Goal: Information Seeking & Learning: Learn about a topic

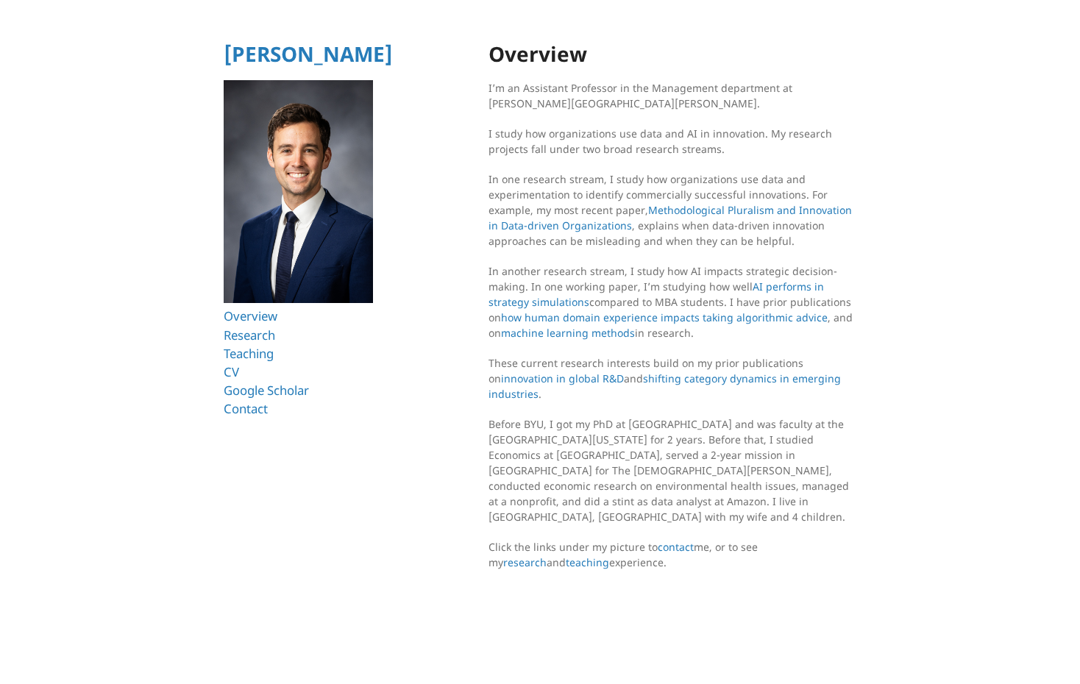
click at [617, 123] on section "Overview I’m an Assistant Professor in the Management department at [PERSON_NAM…" at bounding box center [672, 332] width 368 height 579
click at [807, 126] on p "I study how organizations use data and AI in innovation. My research projects f…" at bounding box center [672, 141] width 368 height 31
click at [924, 131] on html "[PERSON_NAME] Overview Research Teaching CV Google Scholar Contact Overview I’m…" at bounding box center [540, 311] width 1080 height 622
click at [910, 120] on html "[PERSON_NAME] Overview Research Teaching CV Google Scholar Contact Overview I’m…" at bounding box center [540, 311] width 1080 height 622
click at [902, 117] on html "[PERSON_NAME] Overview Research Teaching CV Google Scholar Contact Overview I’m…" at bounding box center [540, 311] width 1080 height 622
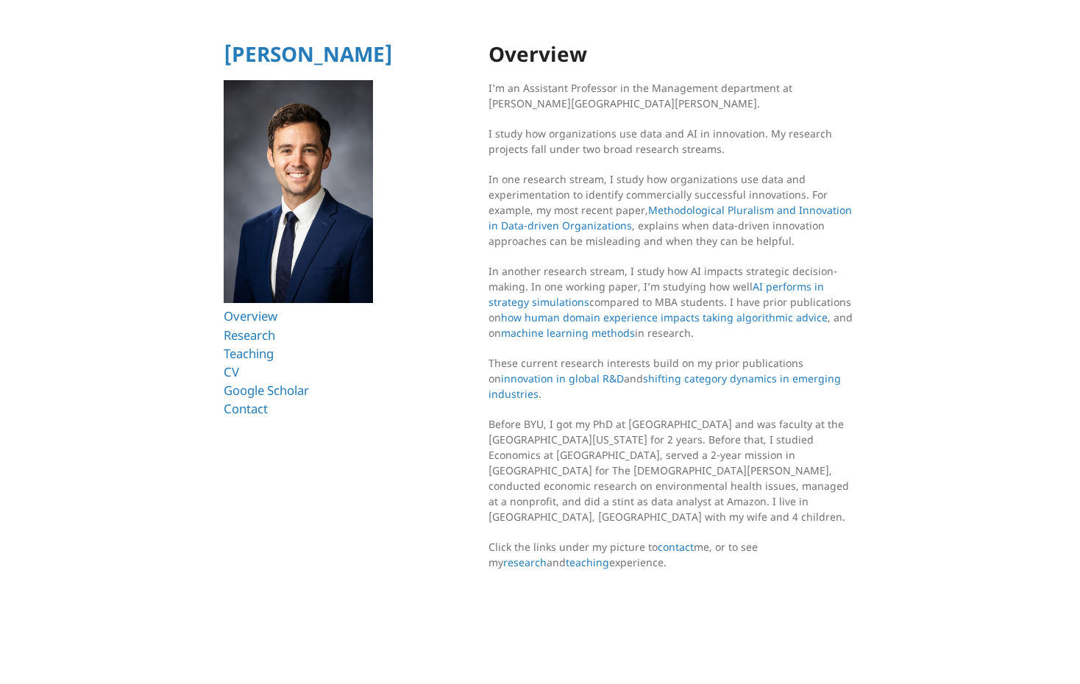
click at [900, 111] on html "[PERSON_NAME] Overview Research Teaching CV Google Scholar Contact Overview I’m…" at bounding box center [540, 311] width 1080 height 622
click at [716, 107] on p "I’m an Assistant Professor in the Management department at [PERSON_NAME][GEOGRA…" at bounding box center [672, 95] width 368 height 31
click at [747, 110] on p "I’m an Assistant Professor in the Management department at [PERSON_NAME][GEOGRA…" at bounding box center [672, 95] width 368 height 31
click at [930, 137] on html "[PERSON_NAME] Overview Research Teaching CV Google Scholar Contact Overview I’m…" at bounding box center [540, 311] width 1080 height 622
click at [930, 89] on html "[PERSON_NAME] Overview Research Teaching CV Google Scholar Contact Overview I’m…" at bounding box center [540, 311] width 1080 height 622
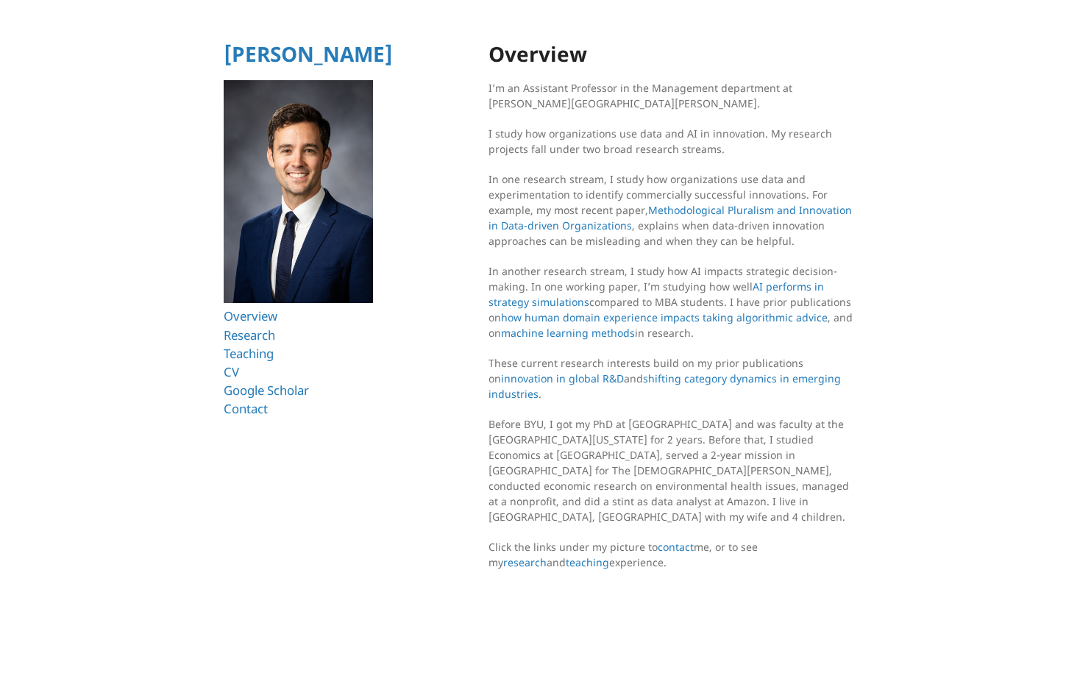
click at [934, 142] on html "[PERSON_NAME] Overview Research Teaching CV Google Scholar Contact Overview I’m…" at bounding box center [540, 311] width 1080 height 622
click at [936, 83] on html "[PERSON_NAME] Overview Research Teaching CV Google Scholar Contact Overview I’m…" at bounding box center [540, 311] width 1080 height 622
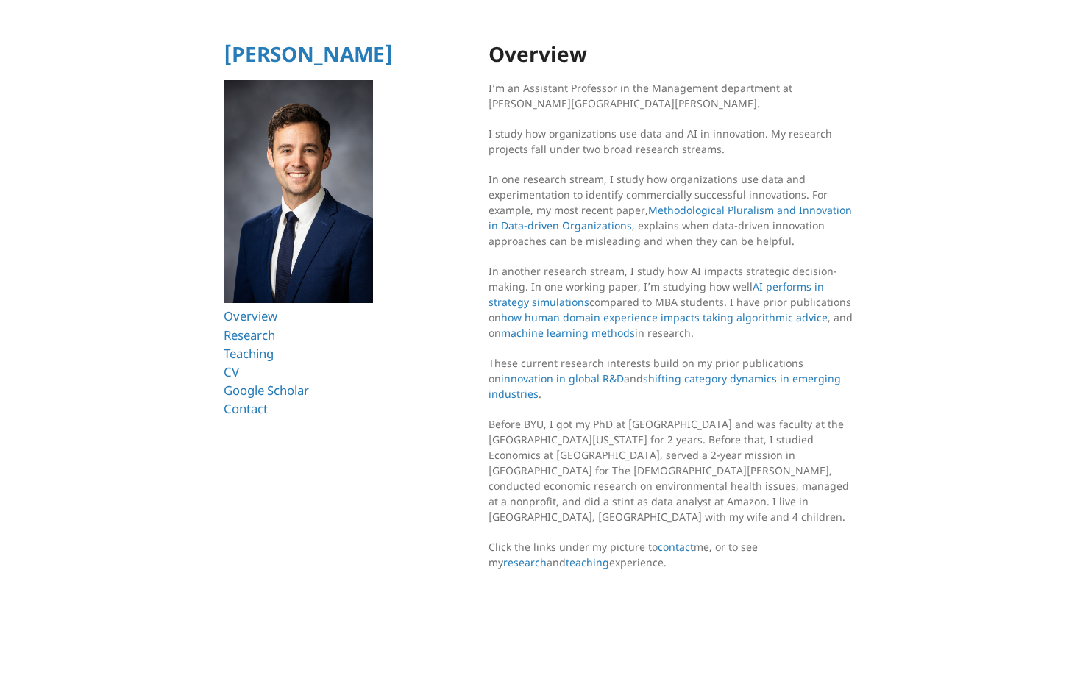
click at [936, 83] on html "[PERSON_NAME] Overview Research Teaching CV Google Scholar Contact Overview I’m…" at bounding box center [540, 311] width 1080 height 622
click at [682, 107] on p "I’m an Assistant Professor in the Management department at [PERSON_NAME][GEOGRA…" at bounding box center [672, 95] width 368 height 31
click at [643, 104] on p "I’m an Assistant Professor in the Management department at [PERSON_NAME][GEOGRA…" at bounding box center [672, 95] width 368 height 31
